Goal: Task Accomplishment & Management: Use online tool/utility

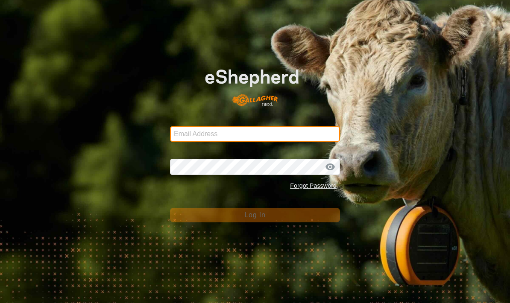
click at [180, 136] on input "Email Address" at bounding box center [255, 133] width 170 height 15
type input "[PERSON_NAME][EMAIL_ADDRESS][PERSON_NAME][DOMAIN_NAME]"
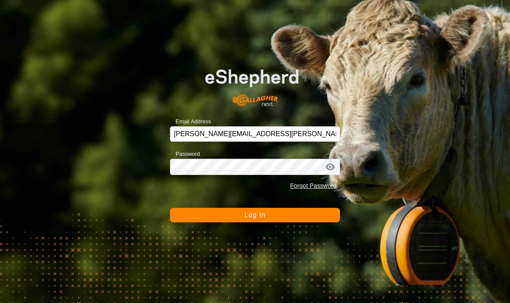
click at [328, 218] on button "Log In" at bounding box center [255, 215] width 170 height 15
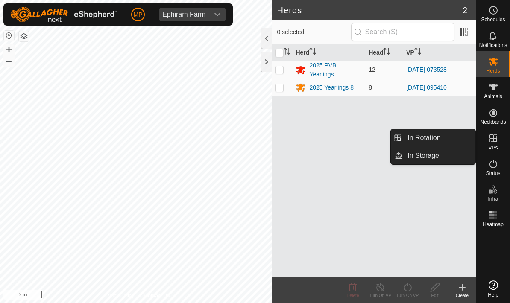
click at [454, 134] on link "In Rotation" at bounding box center [438, 137] width 73 height 17
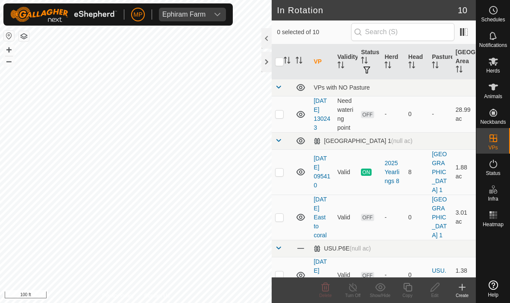
click at [460, 285] on icon at bounding box center [462, 287] width 10 height 10
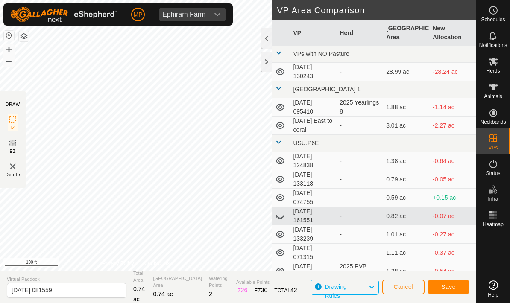
click at [452, 286] on span "Save" at bounding box center [448, 287] width 15 height 7
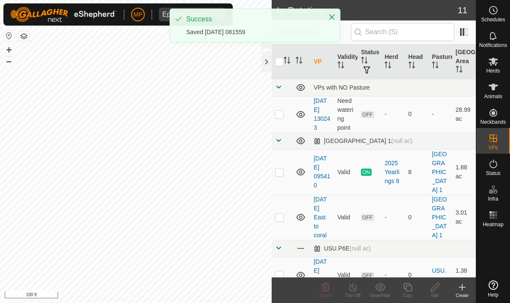
click at [497, 58] on icon at bounding box center [493, 61] width 10 height 10
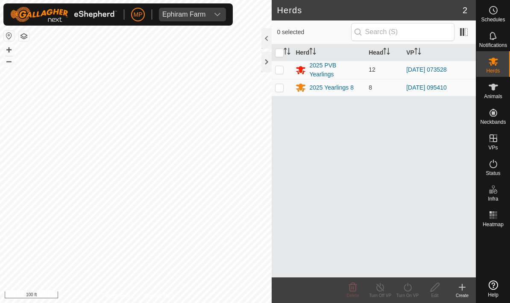
click at [279, 65] on td at bounding box center [282, 70] width 21 height 18
checkbox input "true"
click at [407, 282] on icon at bounding box center [407, 287] width 11 height 10
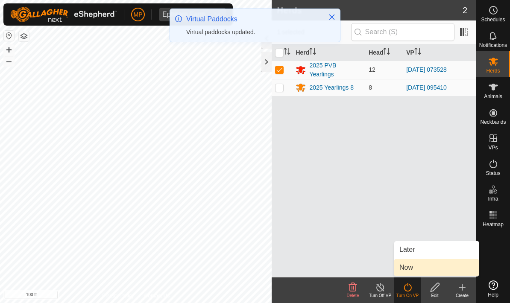
click at [441, 264] on link "Now" at bounding box center [436, 267] width 85 height 17
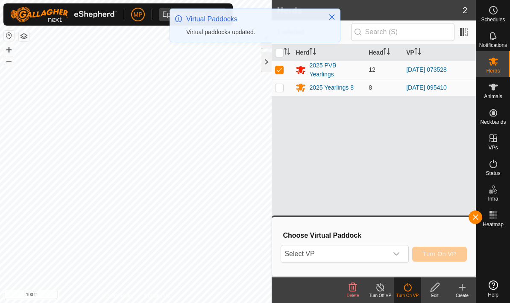
click at [394, 250] on div "dropdown trigger" at bounding box center [396, 254] width 17 height 17
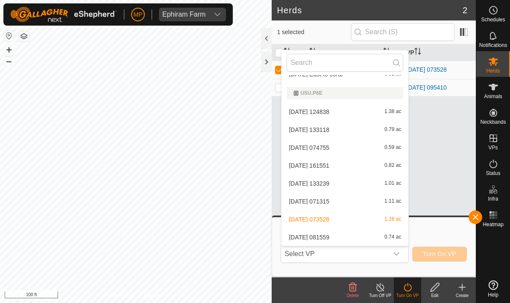
scroll to position [85, 0]
click at [358, 233] on div "[DATE] 081559 0.74 ac" at bounding box center [345, 237] width 117 height 10
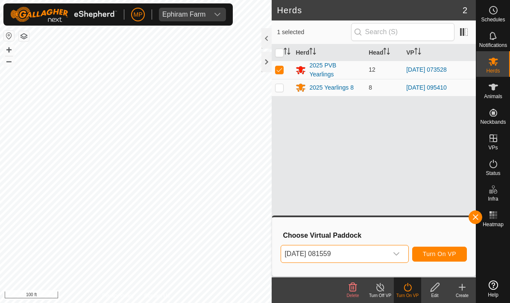
click at [455, 258] on button "Turn On VP" at bounding box center [439, 254] width 55 height 15
